Goal: Transaction & Acquisition: Purchase product/service

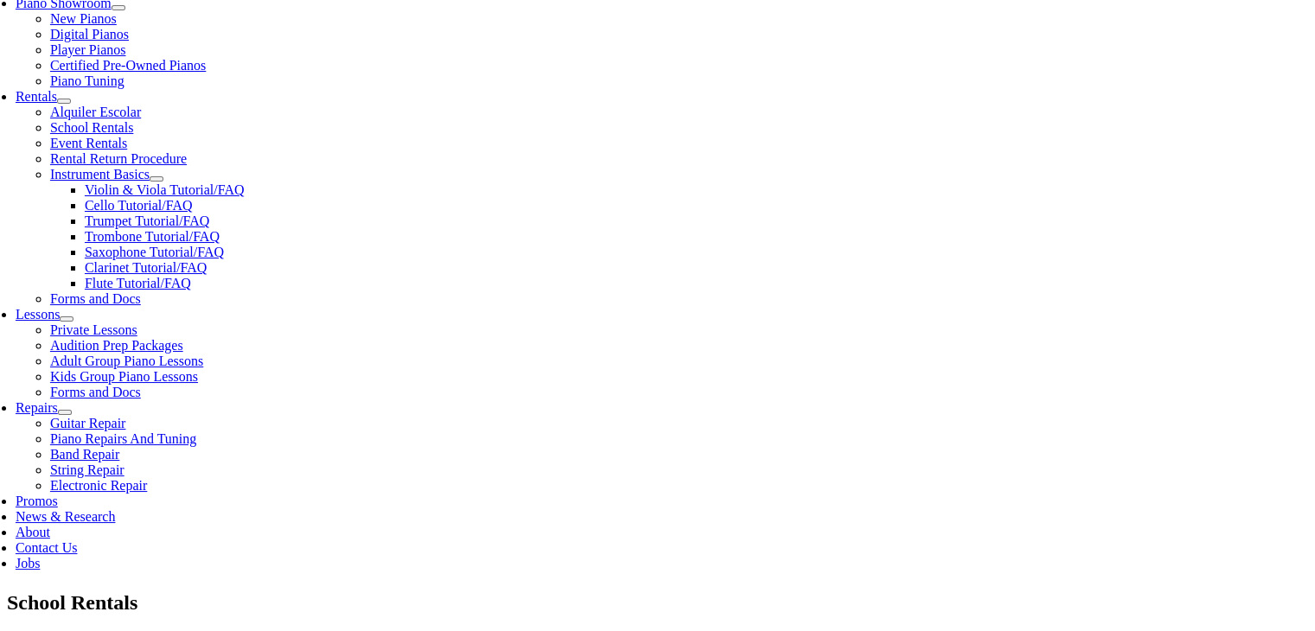
scroll to position [551, 0]
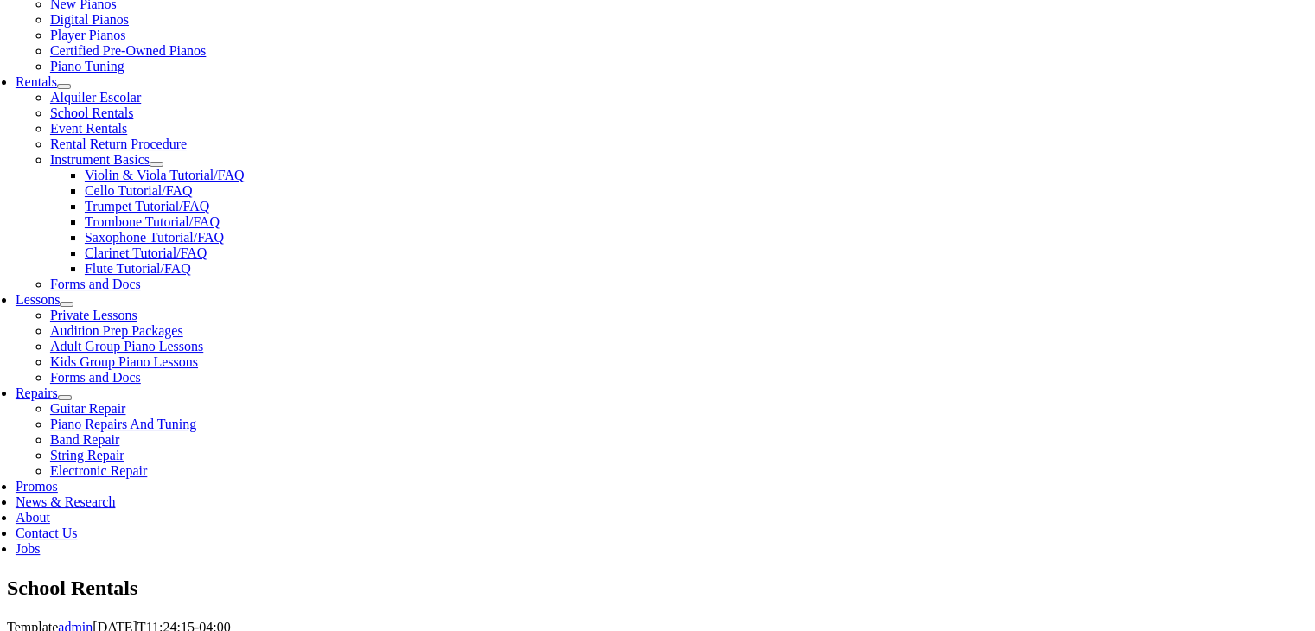
type input "pick"
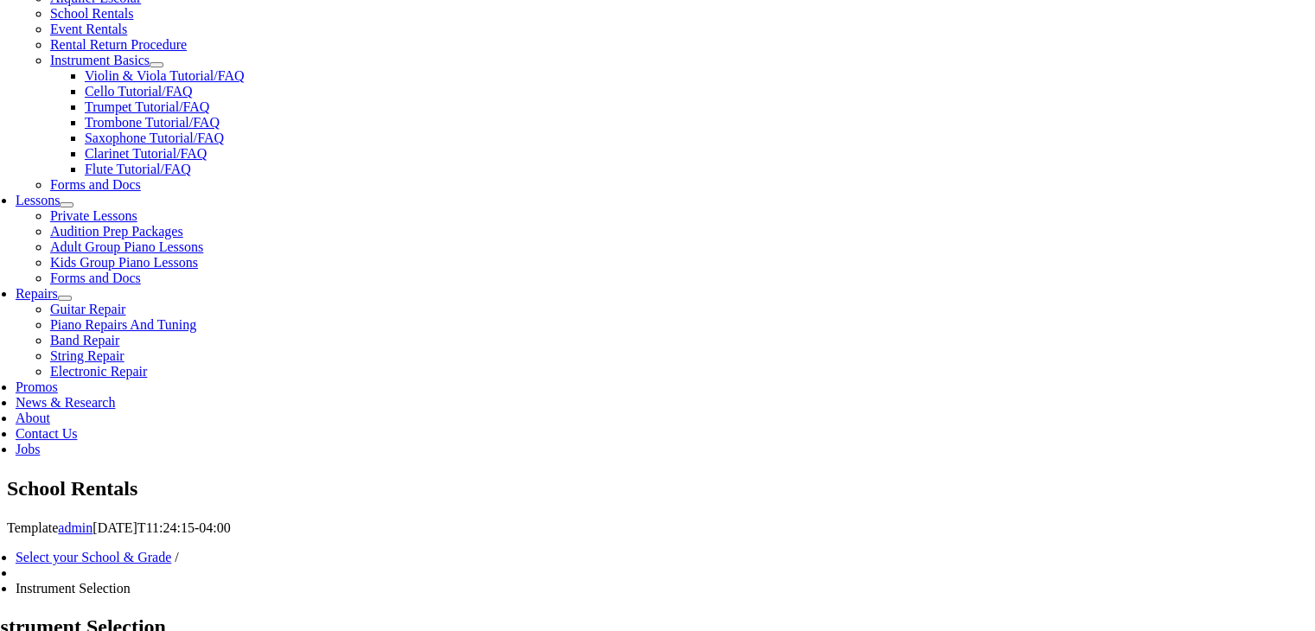
scroll to position [647, 0]
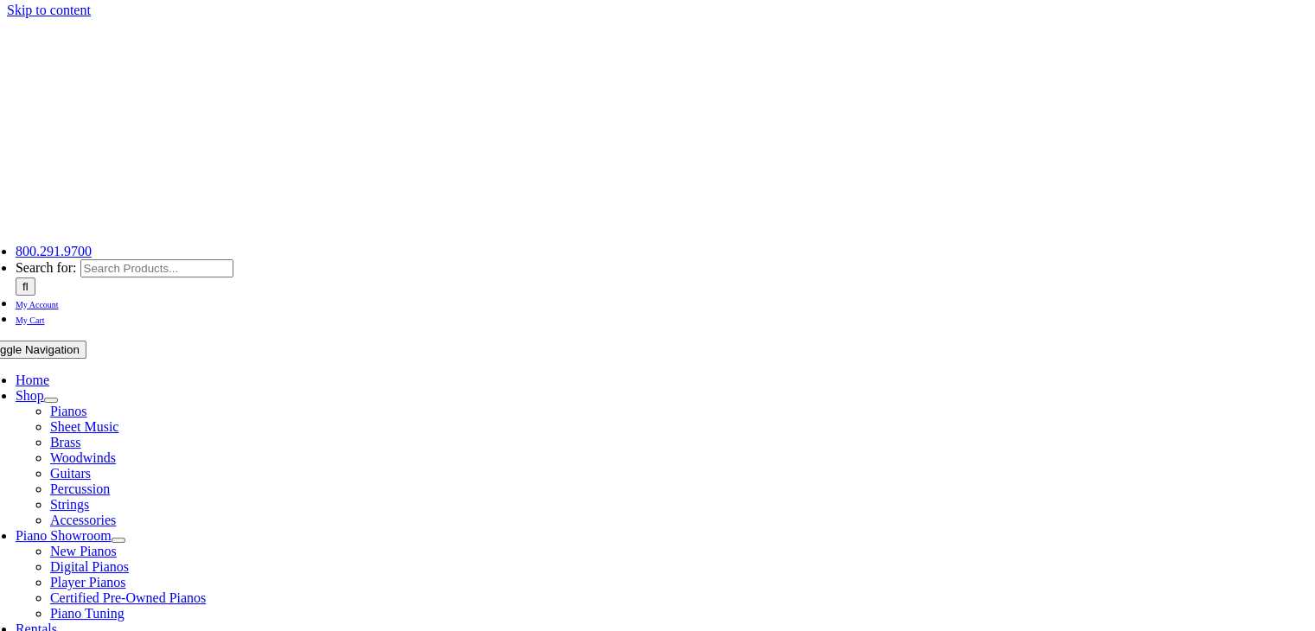
scroll to position [0, 0]
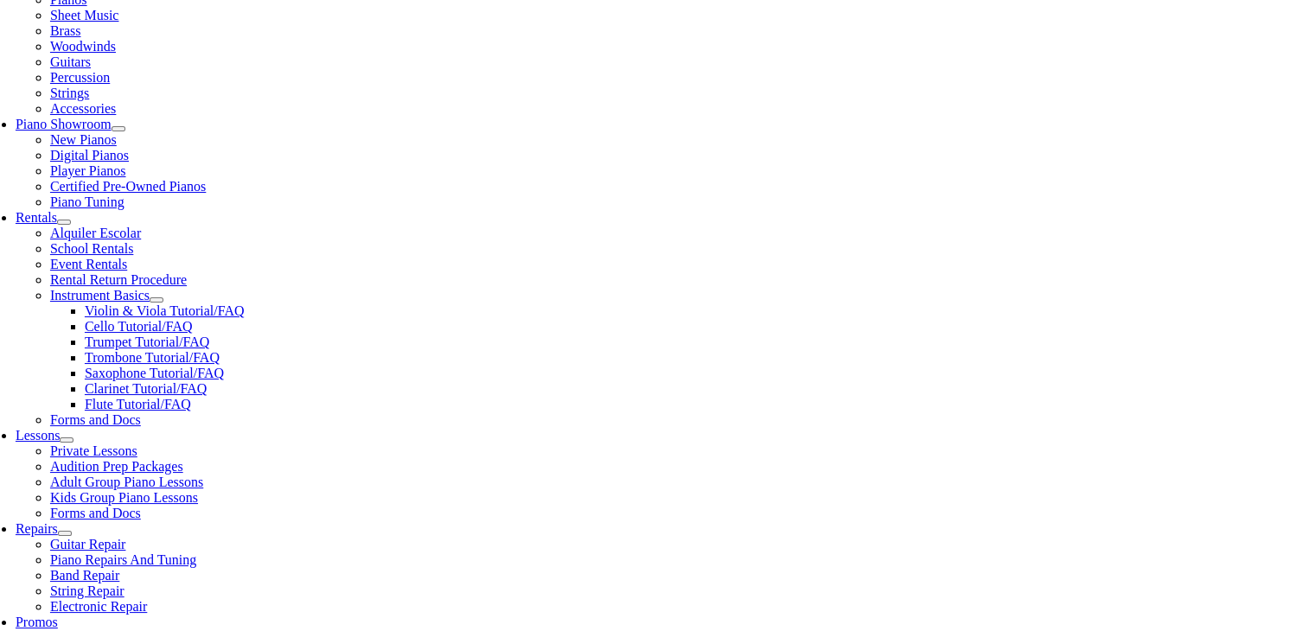
scroll to position [415, 0]
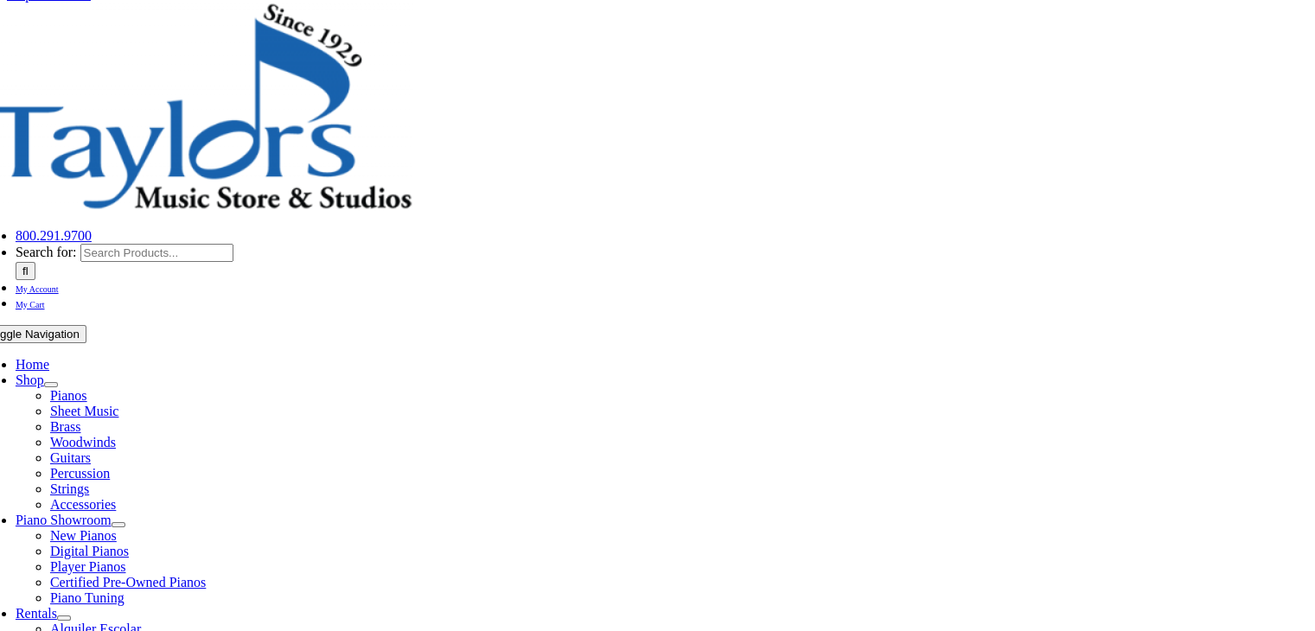
scroll to position [0, 0]
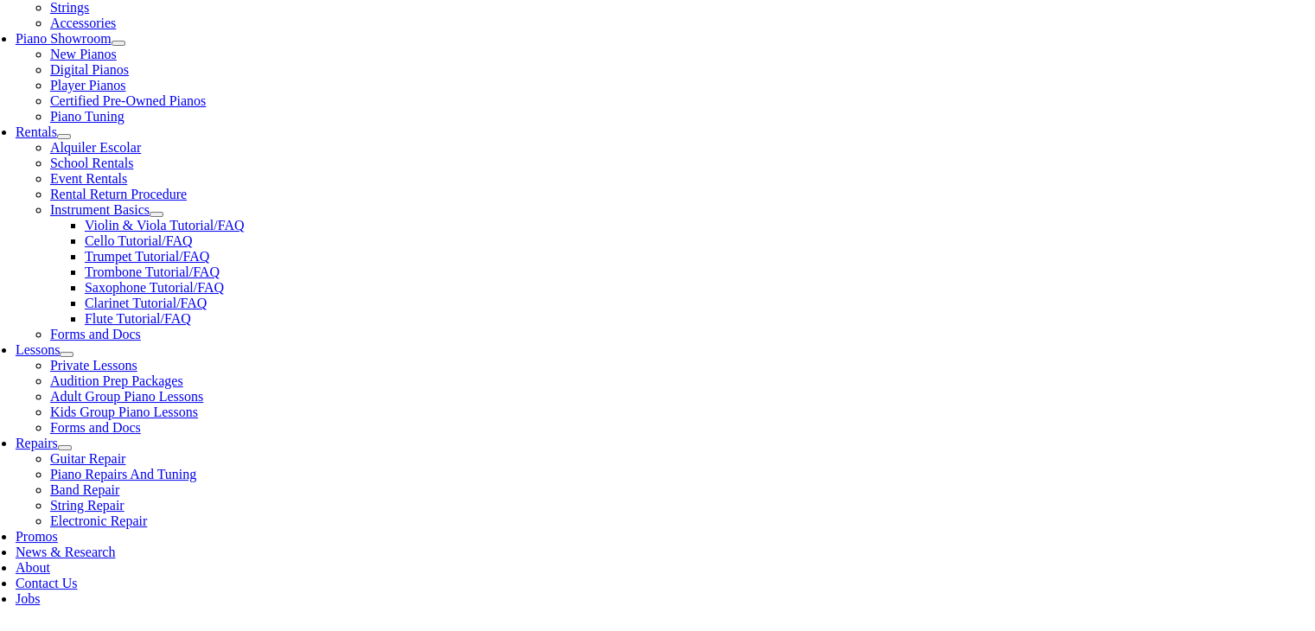
scroll to position [1041, 0]
